Goal: Ask a question

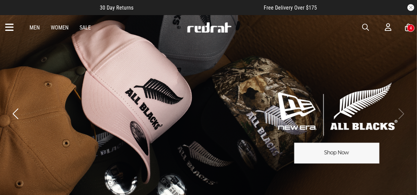
click at [8, 24] on icon at bounding box center [9, 27] width 9 height 11
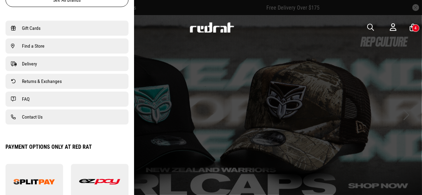
scroll to position [480, 0]
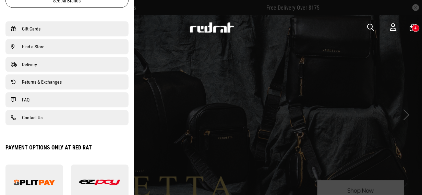
click at [28, 120] on span "Contact Us" at bounding box center [32, 118] width 21 height 8
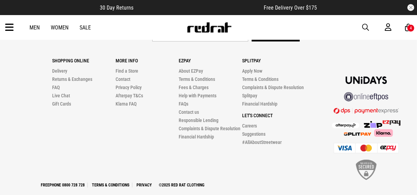
click at [66, 96] on link "Live Chat" at bounding box center [61, 95] width 18 height 5
click at [57, 96] on link "Live Chat" at bounding box center [61, 95] width 18 height 5
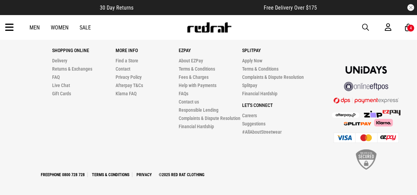
click at [57, 77] on link "FAQ" at bounding box center [56, 76] width 8 height 5
